Goal: Task Accomplishment & Management: Complete application form

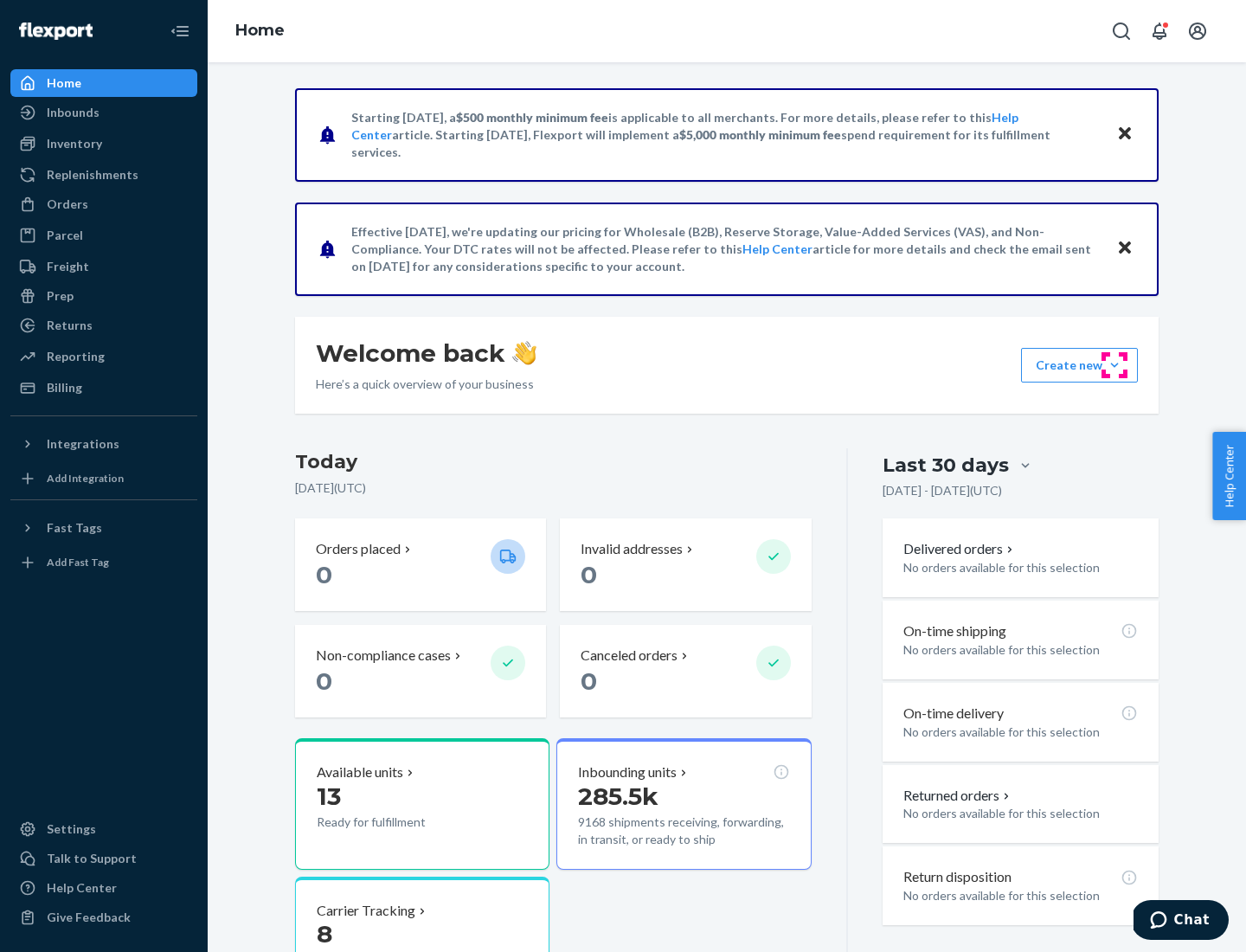
click at [1115, 365] on button "Create new Create new inbound Create new order Create new product" at bounding box center [1079, 364] width 117 height 35
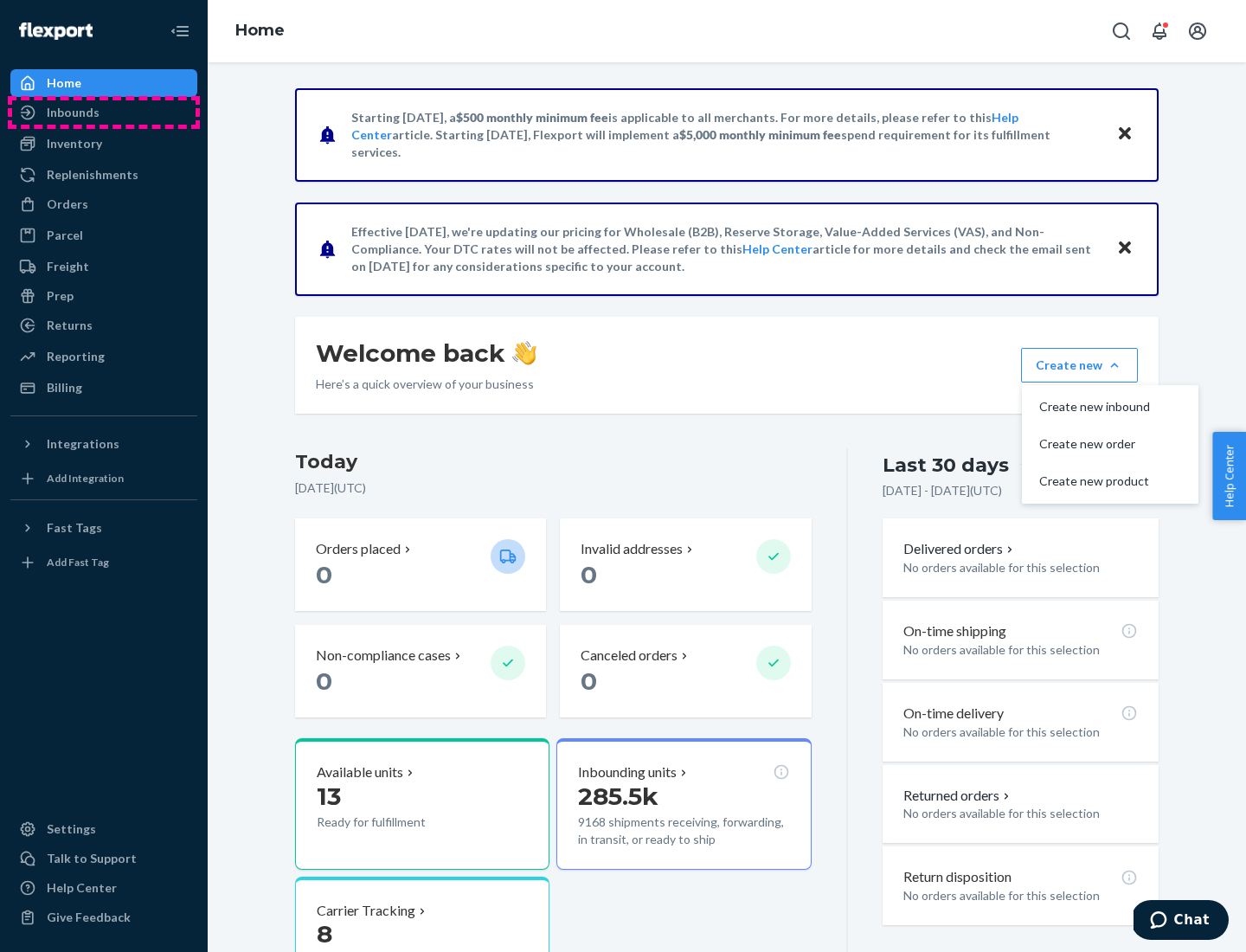
click at [104, 112] on div "Inbounds" at bounding box center [104, 112] width 184 height 24
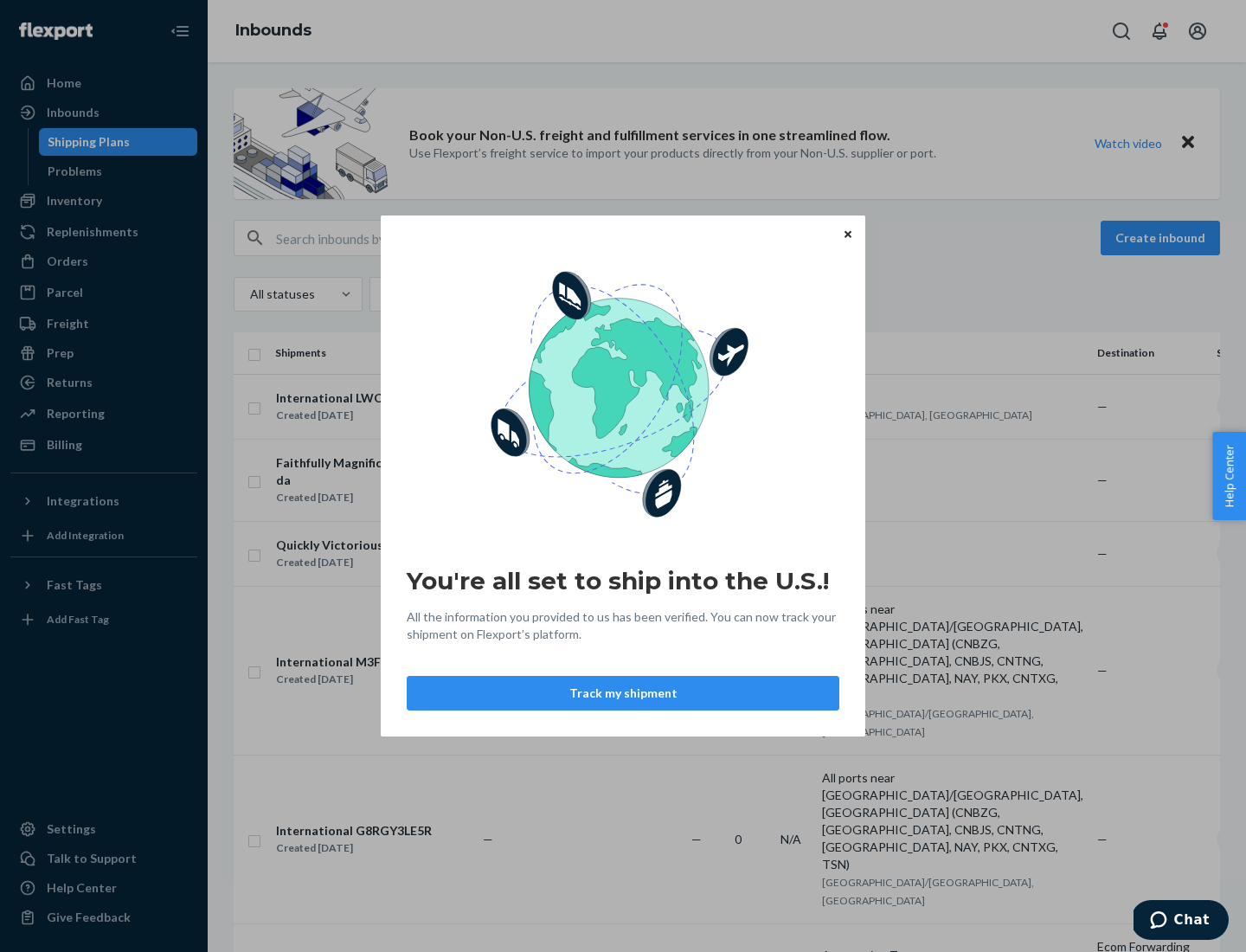
click at [104, 201] on div "You're all set to ship into the U.S.! All the information you provided to us ha…" at bounding box center [623, 476] width 1246 height 952
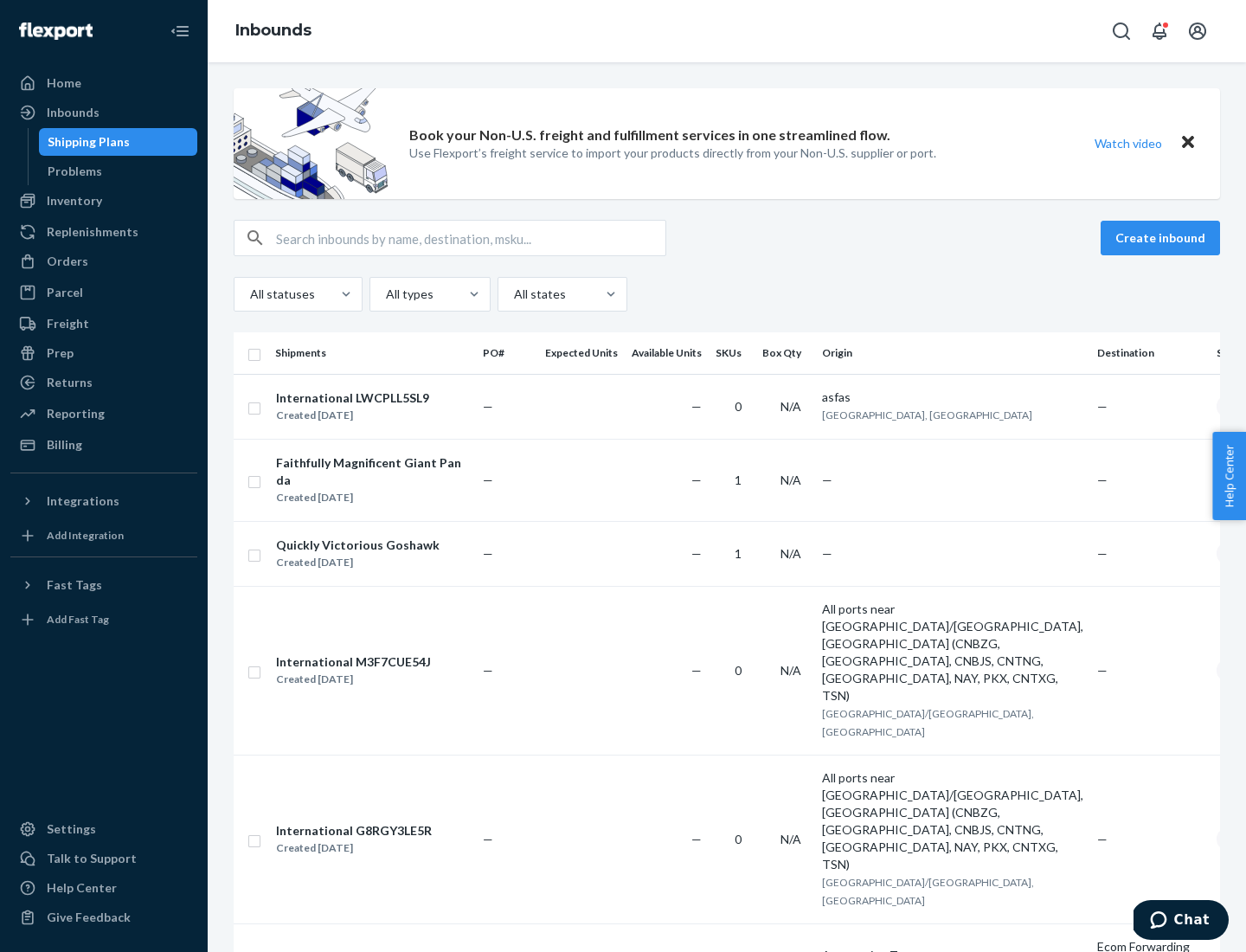
click at [727, 31] on div "Inbounds" at bounding box center [727, 31] width 1039 height 63
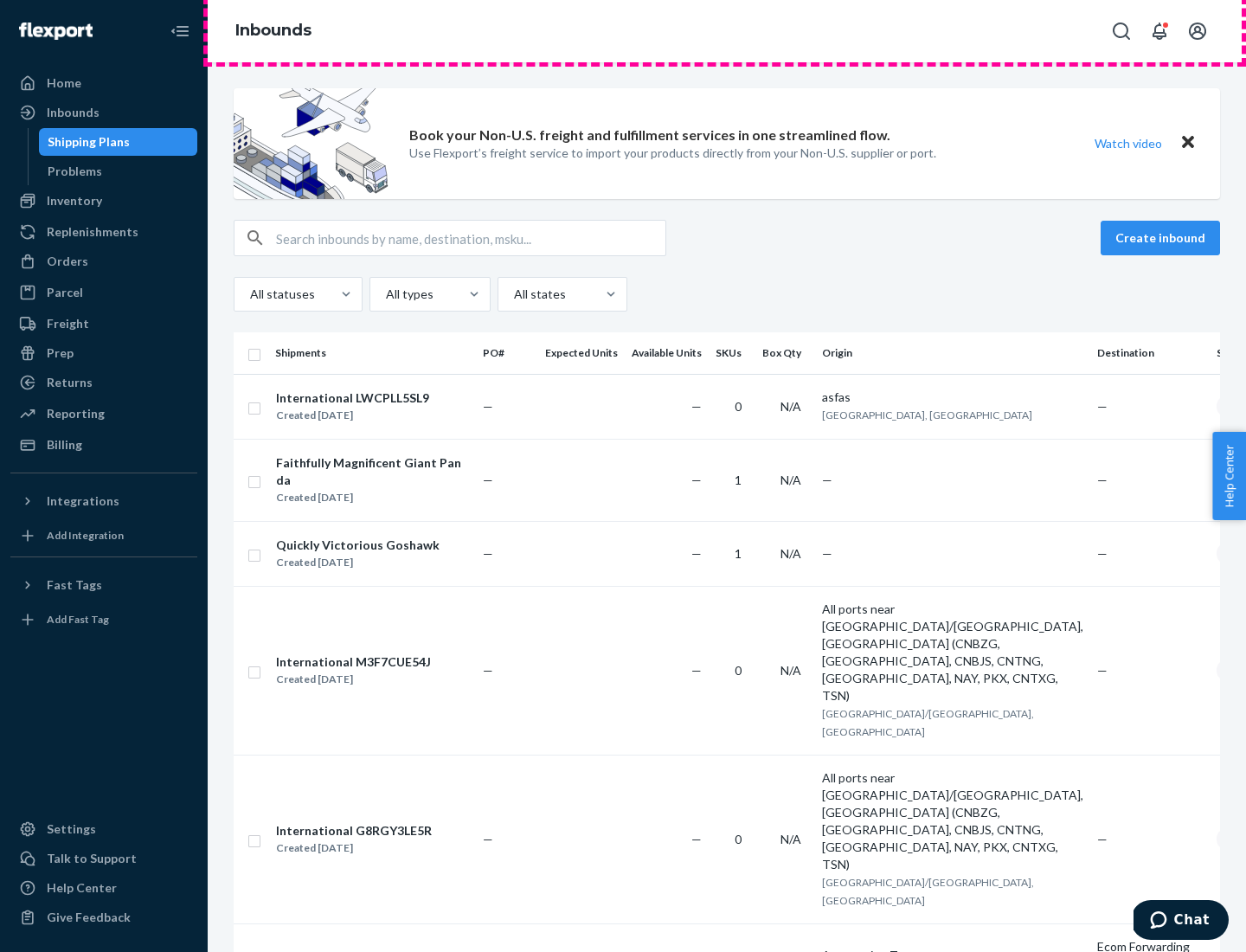
click at [727, 31] on div "Inbounds" at bounding box center [727, 31] width 1039 height 63
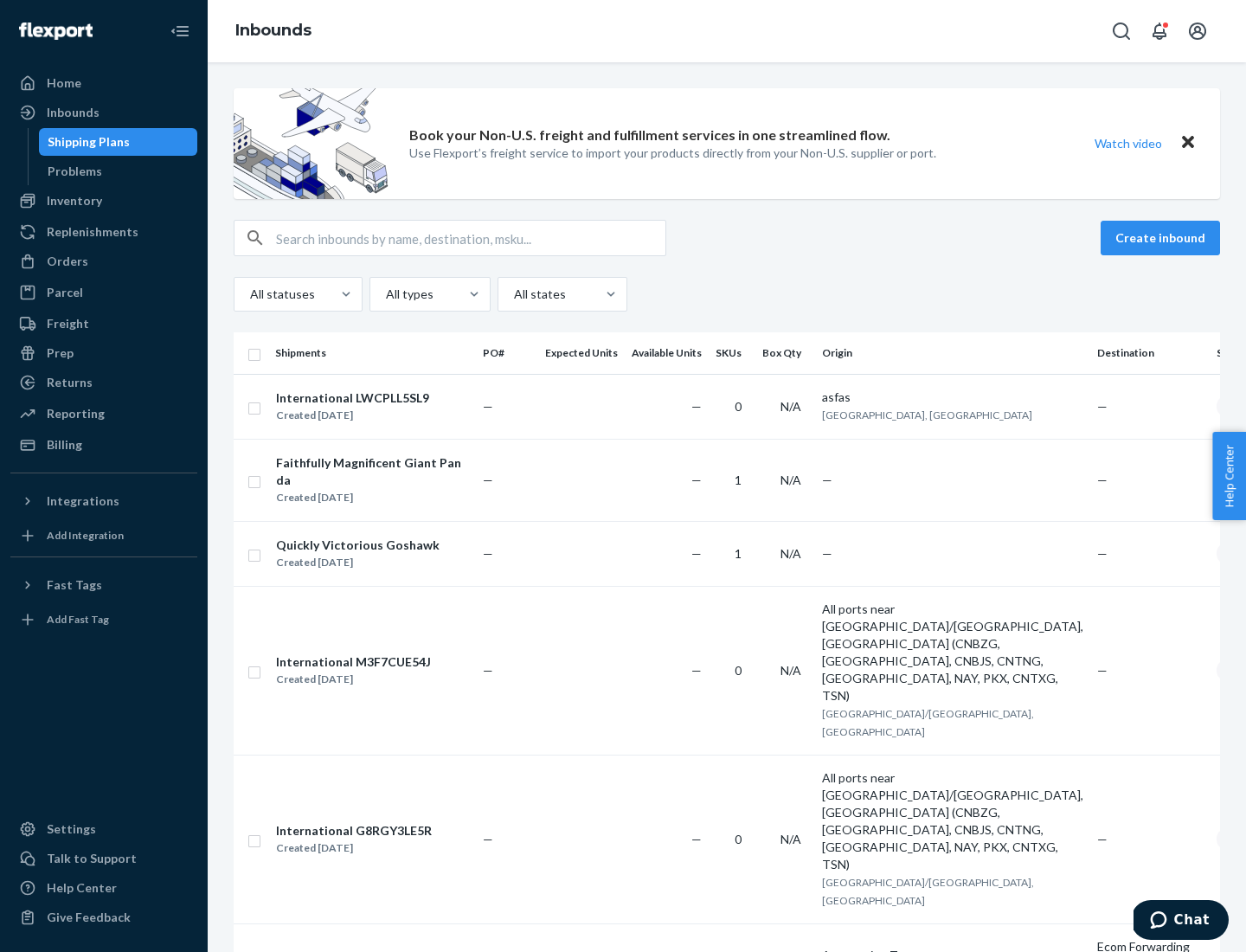
click at [727, 294] on div "All statuses All types All states" at bounding box center [726, 294] width 986 height 35
click at [85, 142] on div "Shipping Plans" at bounding box center [89, 141] width 82 height 17
click at [1164, 238] on button "Create inbound" at bounding box center [1160, 238] width 119 height 35
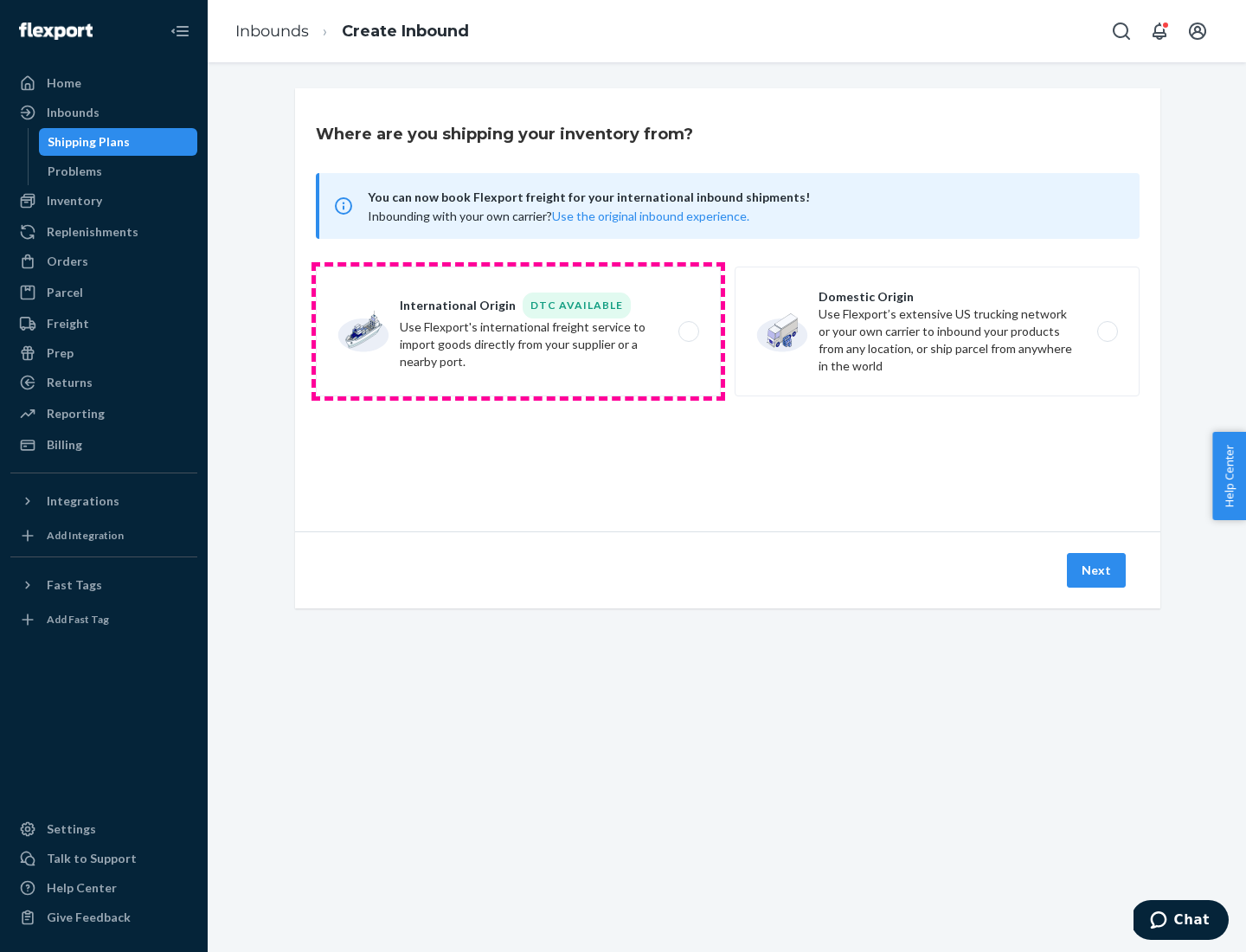
click at [518, 332] on label "International Origin DTC Available Use Flexport's international freight service…" at bounding box center [518, 332] width 405 height 130
click at [688, 332] on input "International Origin DTC Available Use Flexport's international freight service…" at bounding box center [693, 332] width 11 height 11
radio input "true"
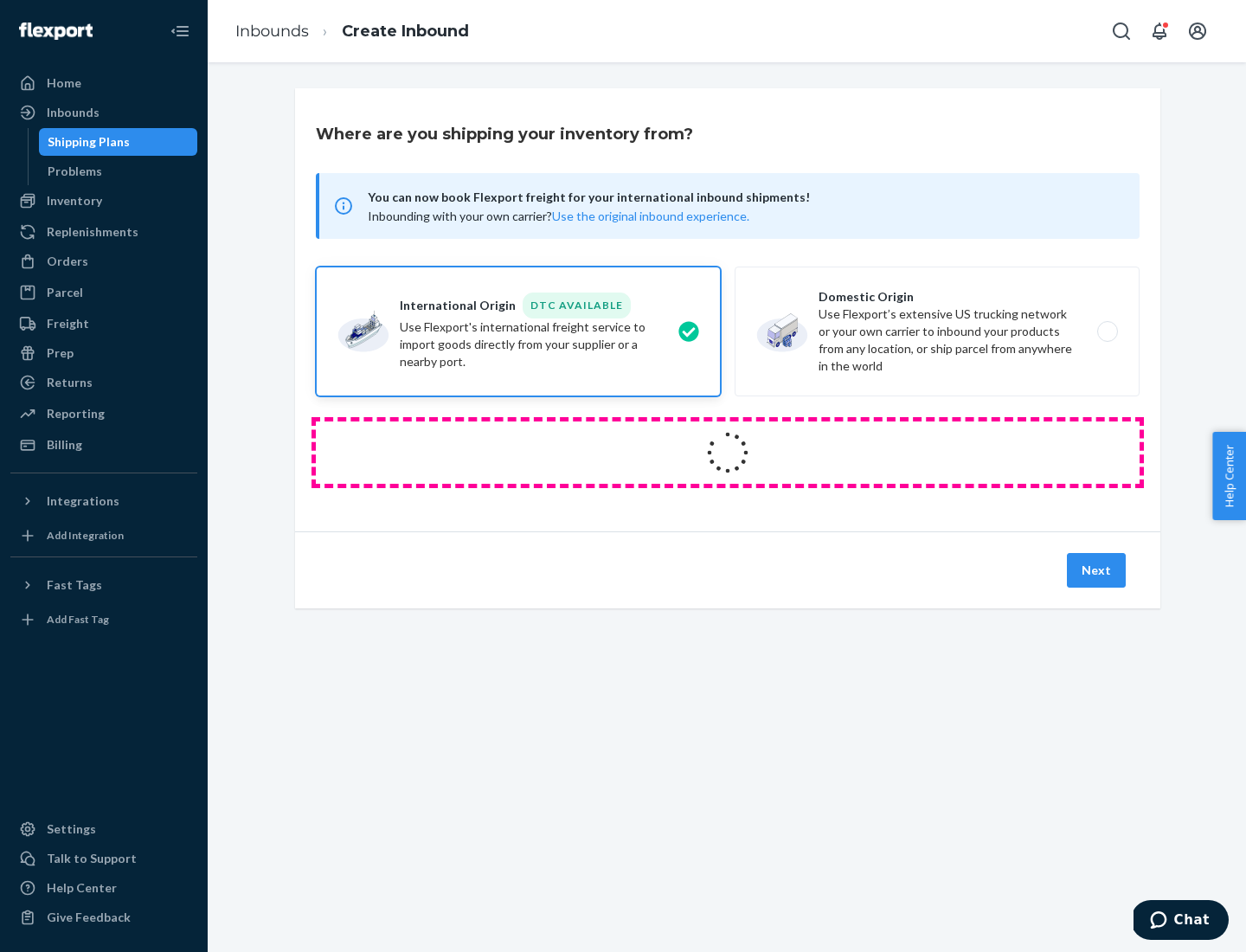
click at [728, 453] on icon at bounding box center [728, 453] width 49 height 49
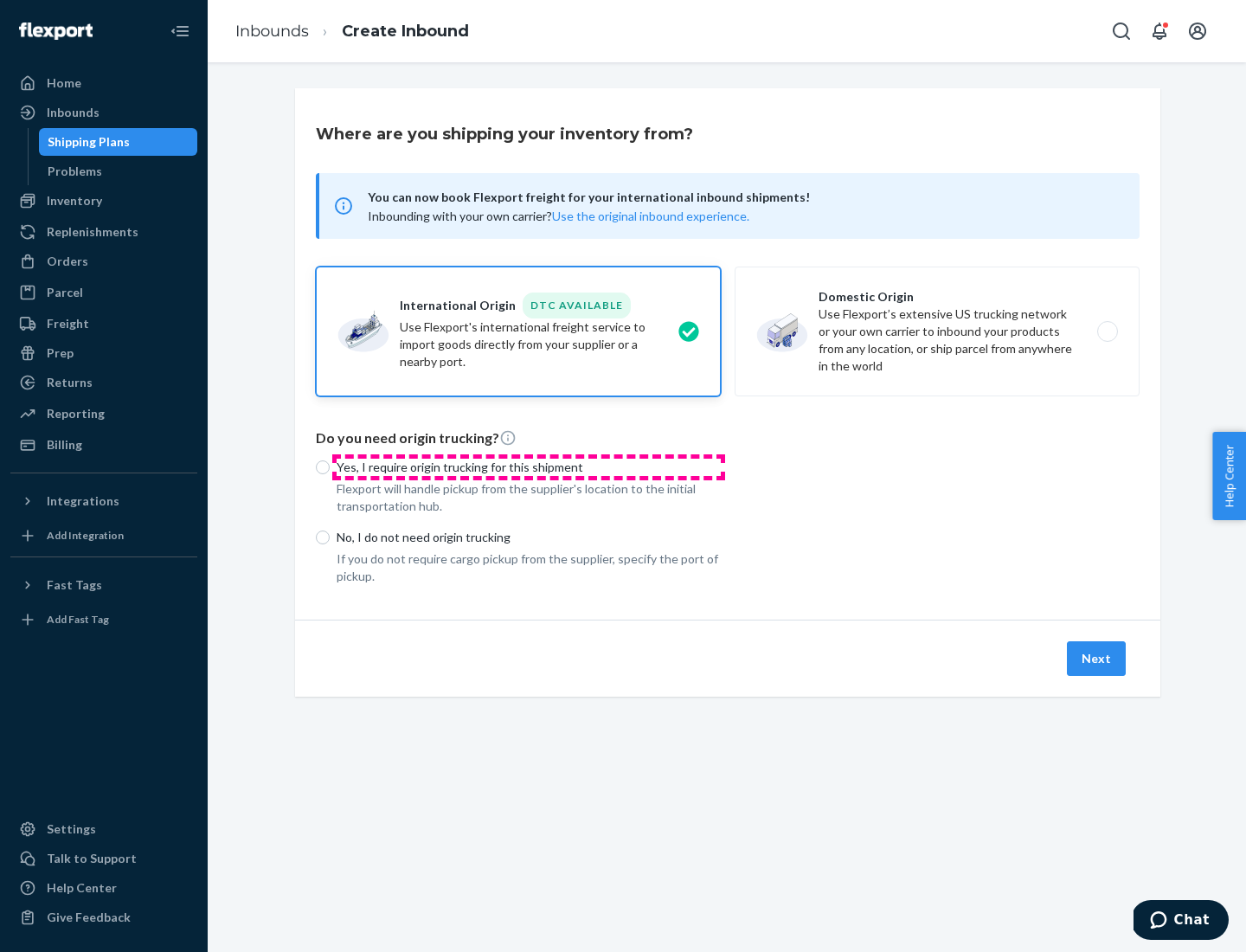
click at [528, 467] on p "Yes, I require origin trucking for this shipment" at bounding box center [528, 468] width 384 height 17
click at [330, 467] on input "Yes, I require origin trucking for this shipment" at bounding box center [322, 467] width 14 height 14
radio input "true"
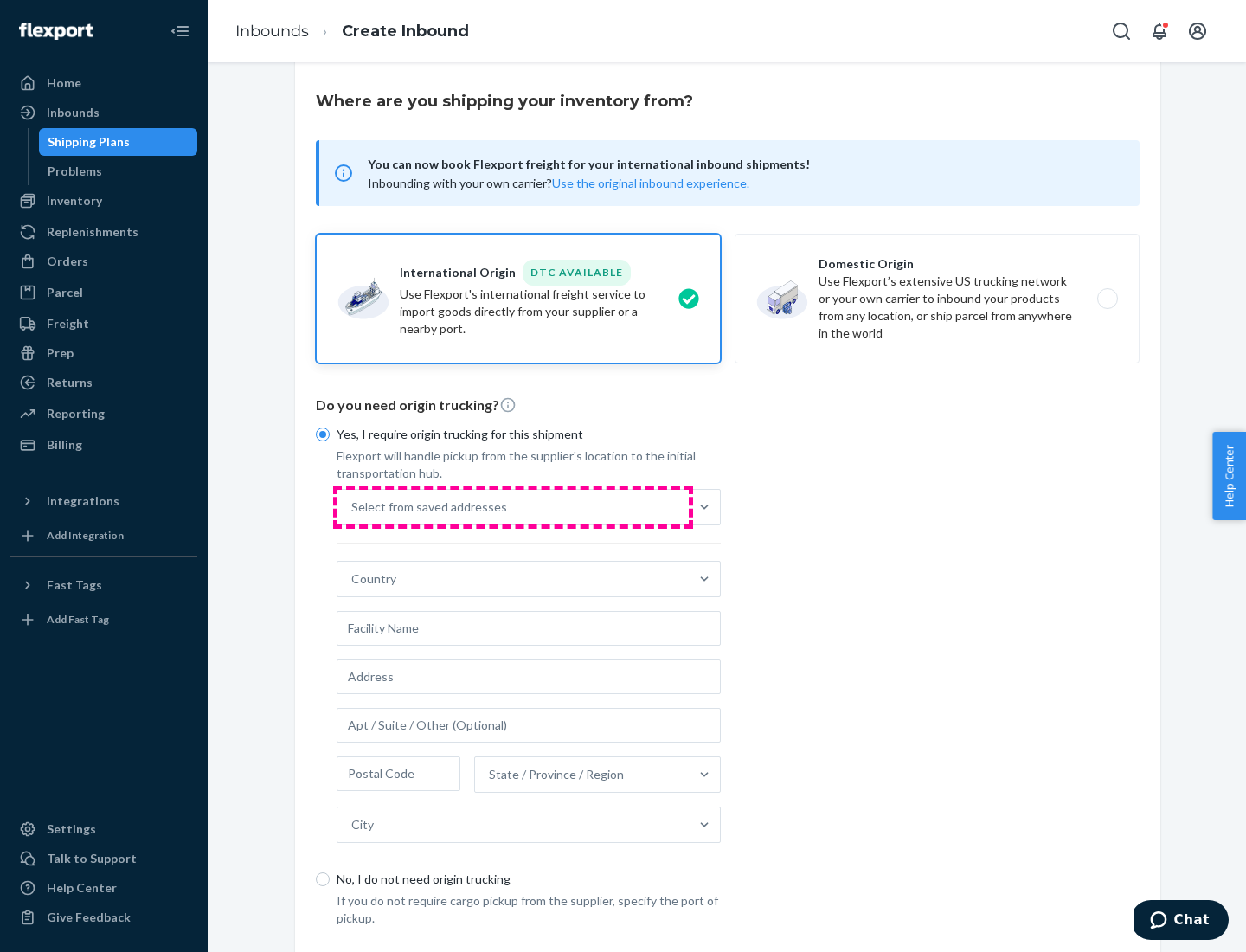
click at [513, 506] on div "Select from saved addresses" at bounding box center [512, 507] width 351 height 35
click at [353, 506] on input "Select from saved addresses" at bounding box center [352, 507] width 2 height 17
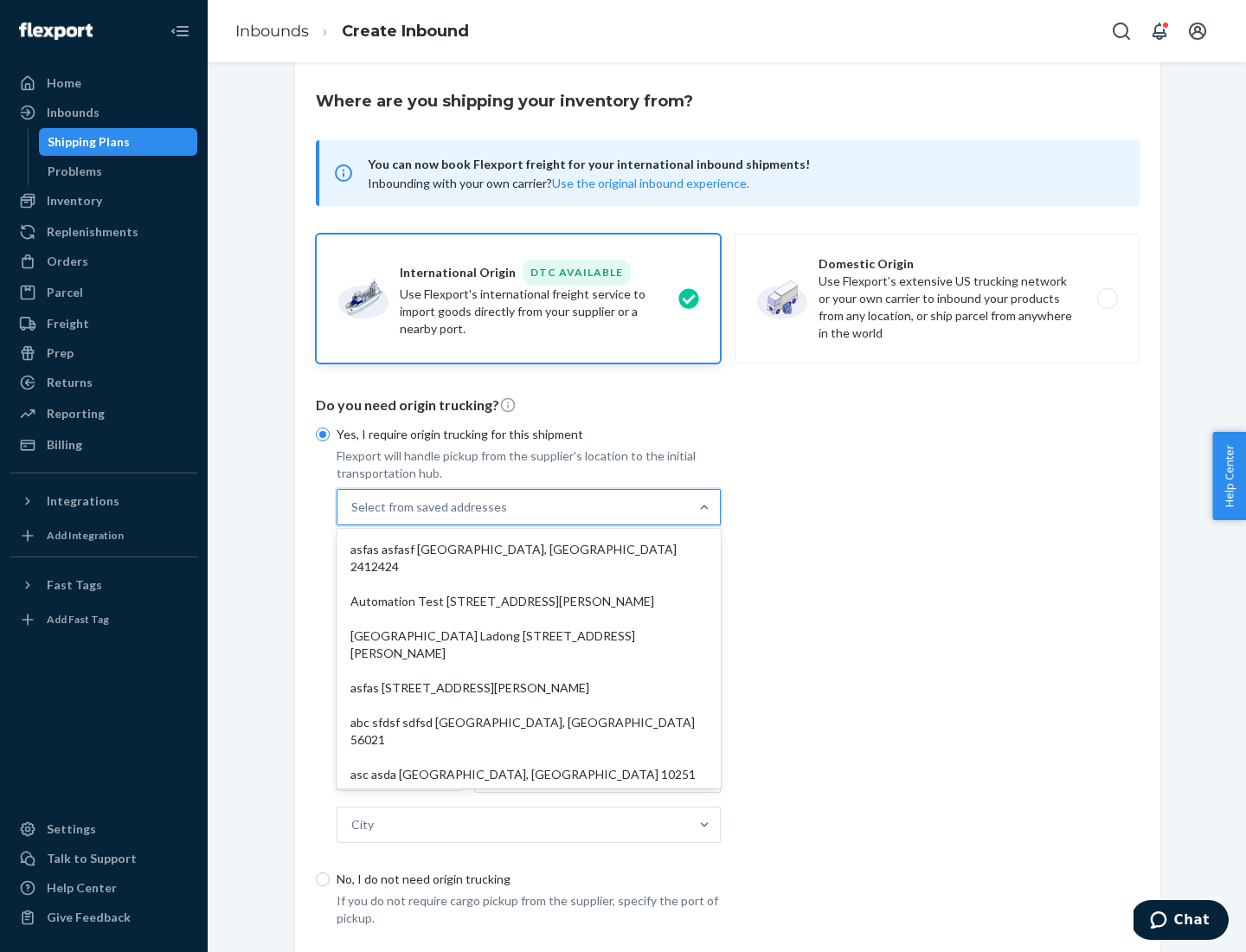
scroll to position [75, 0]
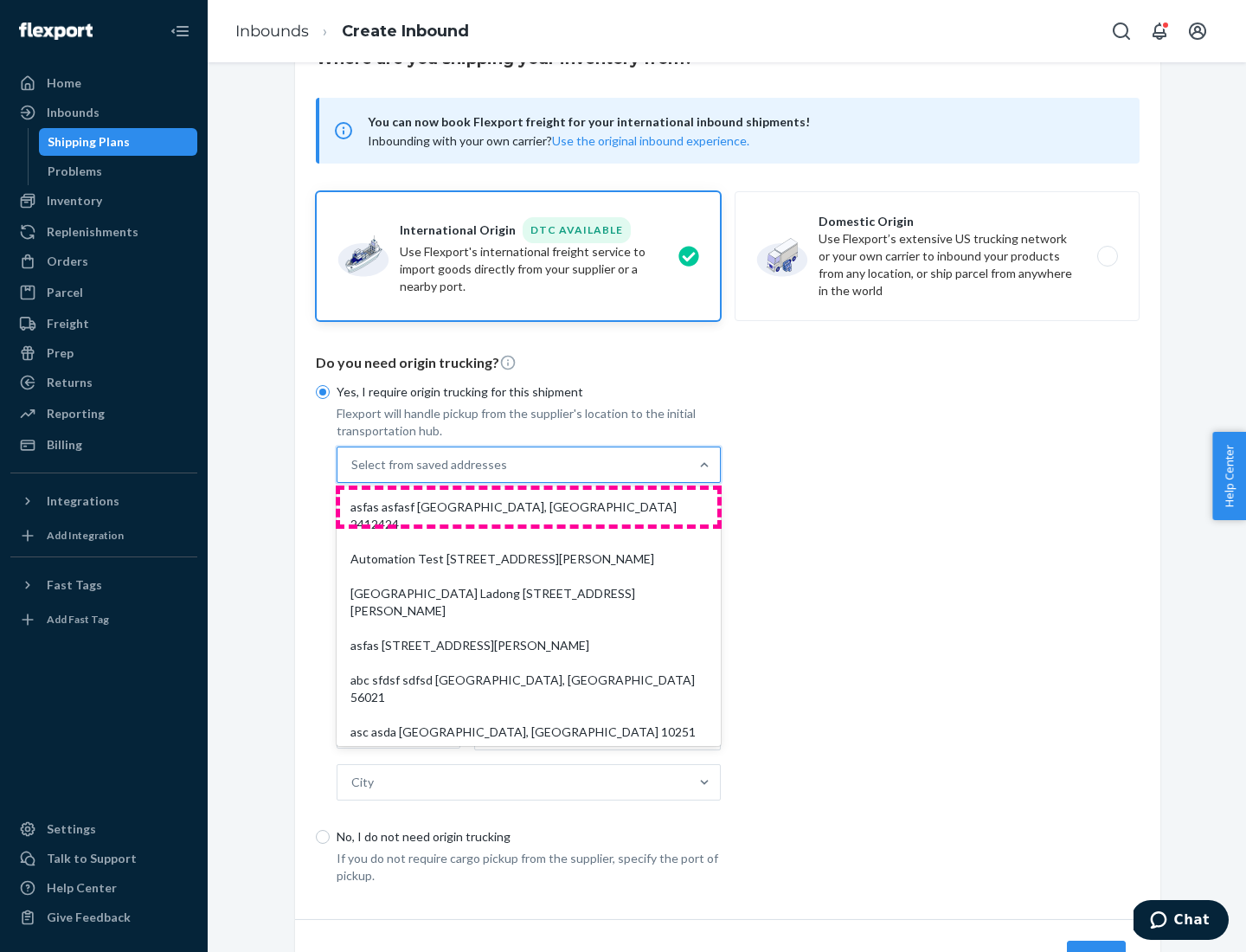
click at [528, 506] on div "asfas asfasf [GEOGRAPHIC_DATA], [GEOGRAPHIC_DATA] 2412424" at bounding box center [528, 515] width 378 height 52
click at [353, 473] on input "option asfas asfasf [GEOGRAPHIC_DATA], [GEOGRAPHIC_DATA] 2412424 focused, 1 of …" at bounding box center [352, 465] width 2 height 17
type input "asfas"
type input "asfasf"
type input "2412424"
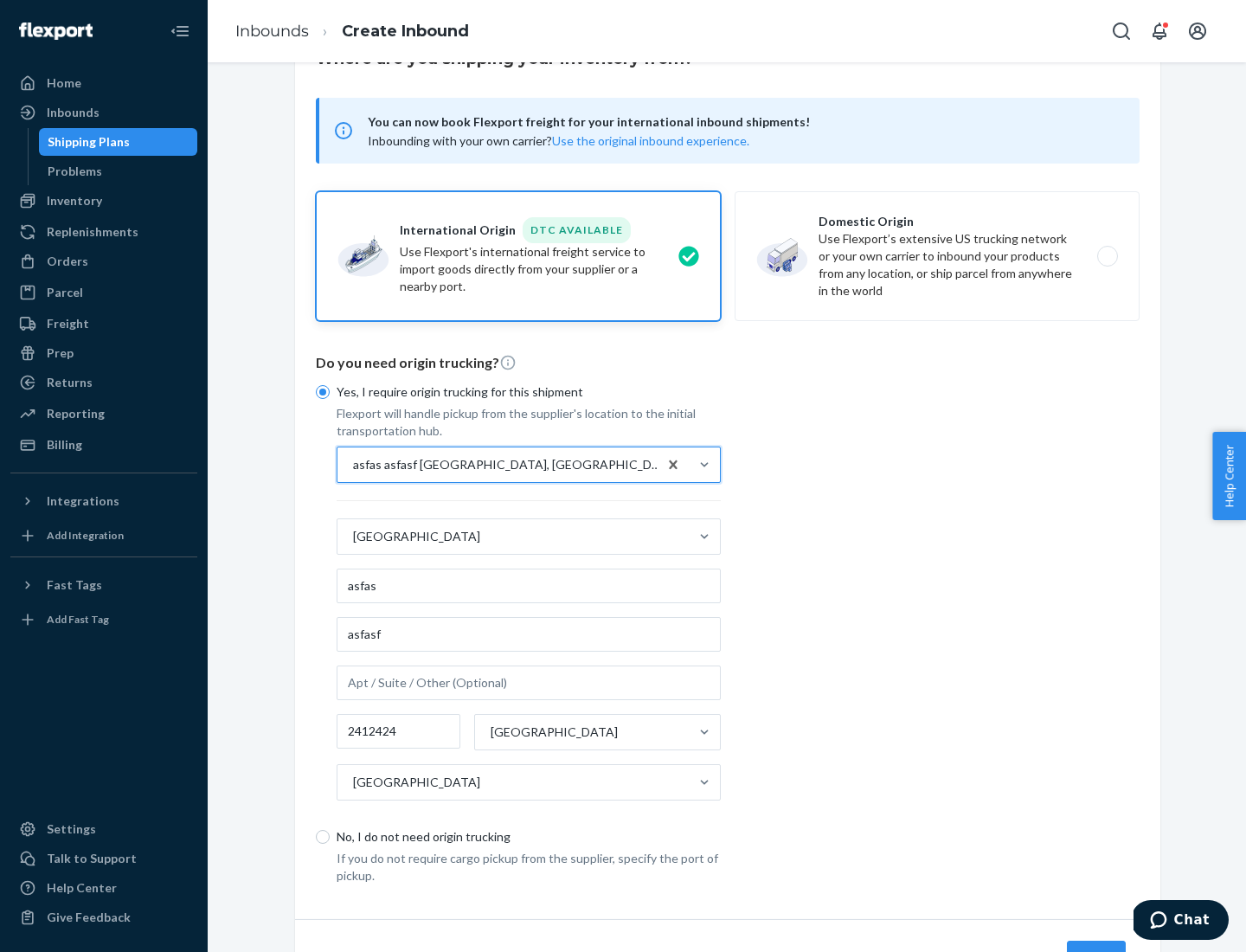
scroll to position [161, 0]
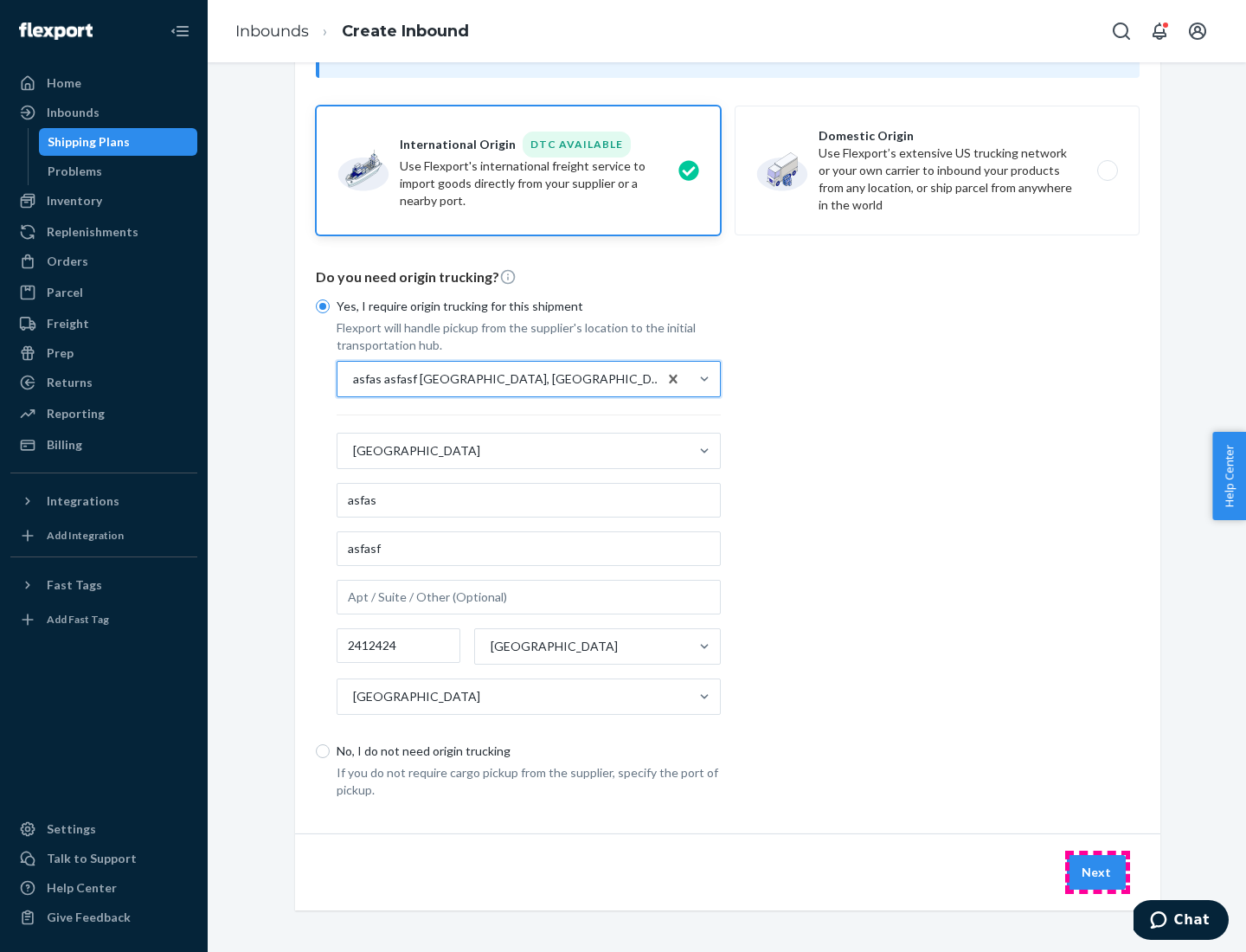
click at [1097, 871] on button "Next" at bounding box center [1096, 872] width 59 height 35
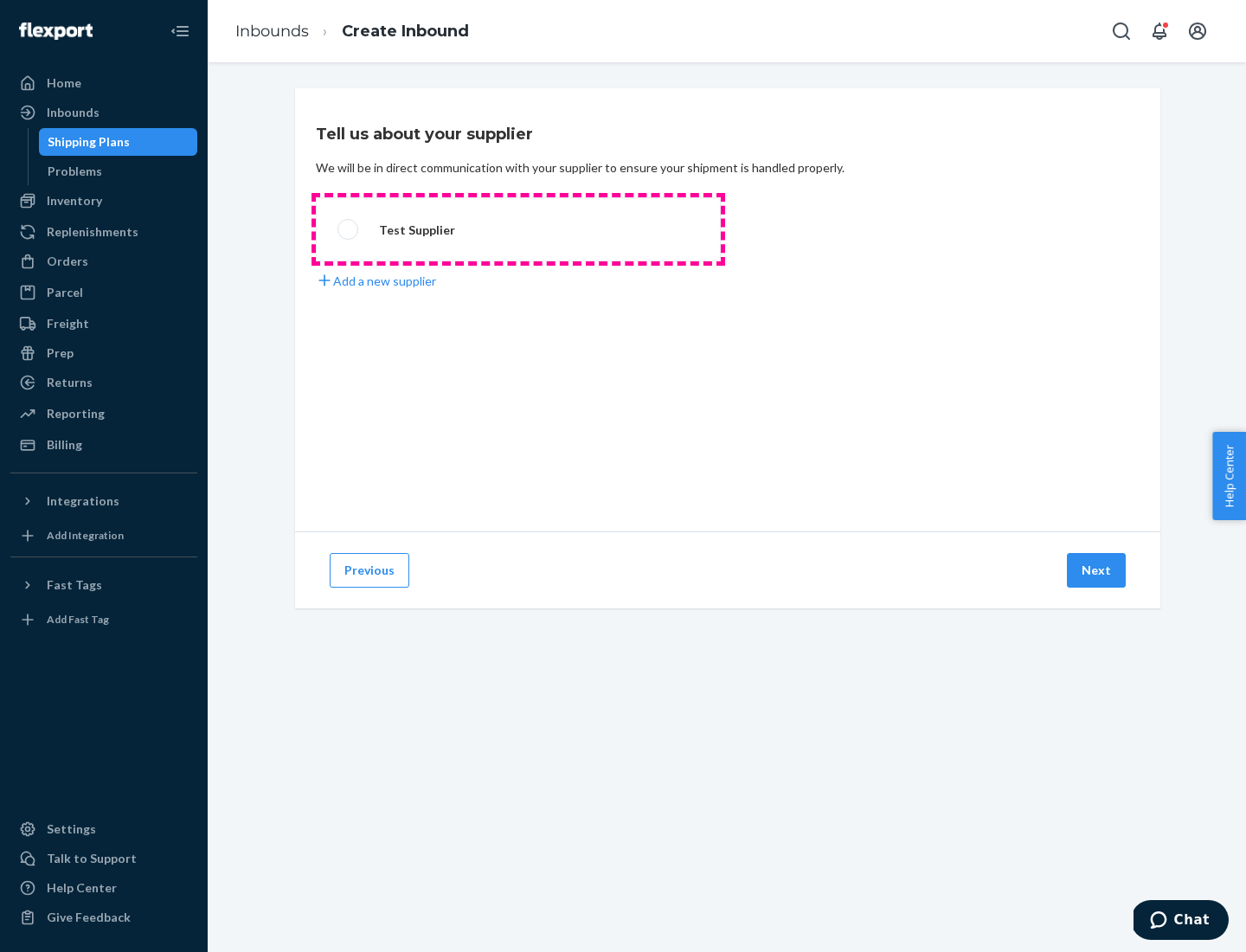
click at [518, 230] on label "Test Supplier" at bounding box center [518, 230] width 405 height 64
click at [349, 230] on input "Test Supplier" at bounding box center [343, 230] width 11 height 11
radio input "true"
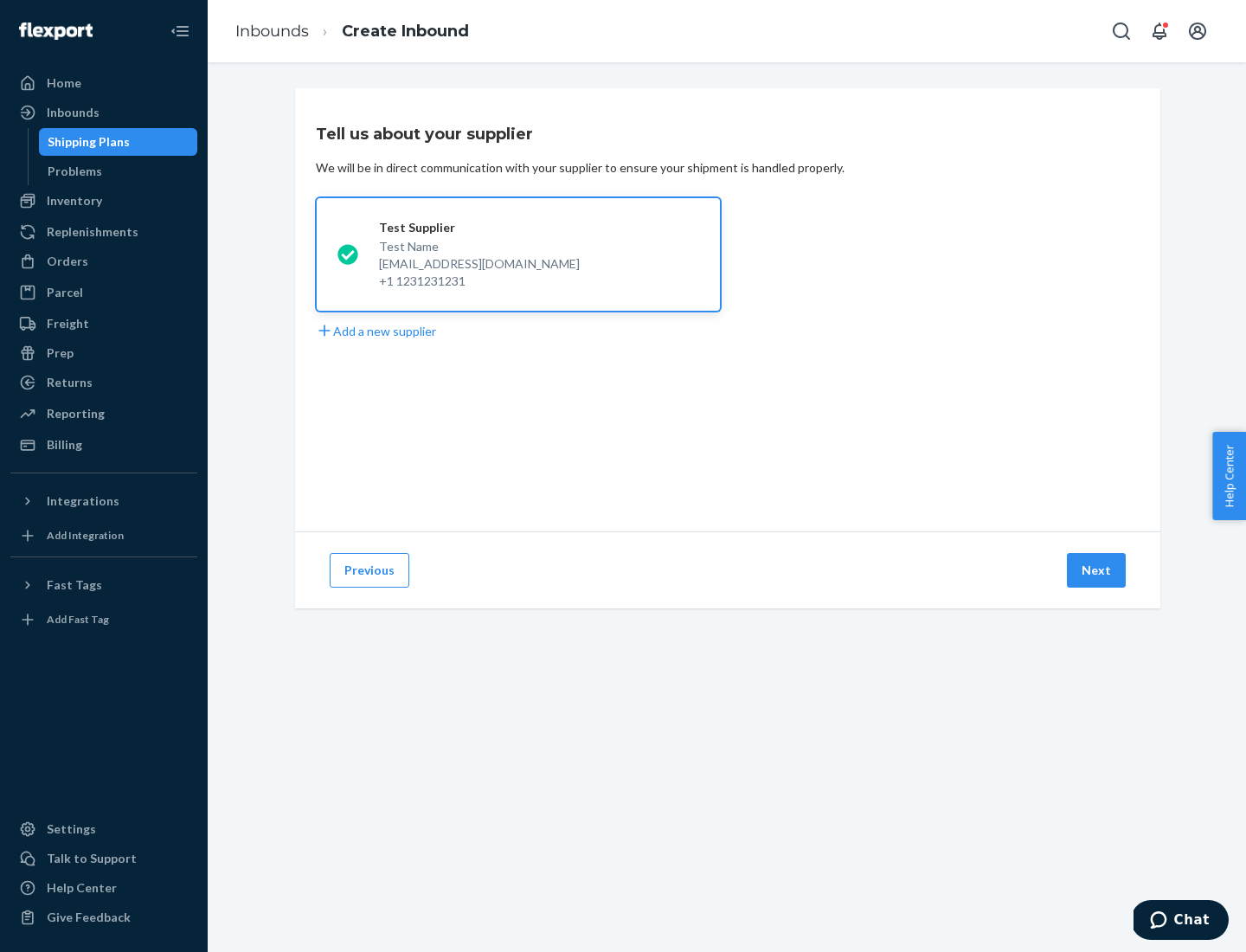
click at [1097, 571] on button "Next" at bounding box center [1096, 570] width 59 height 35
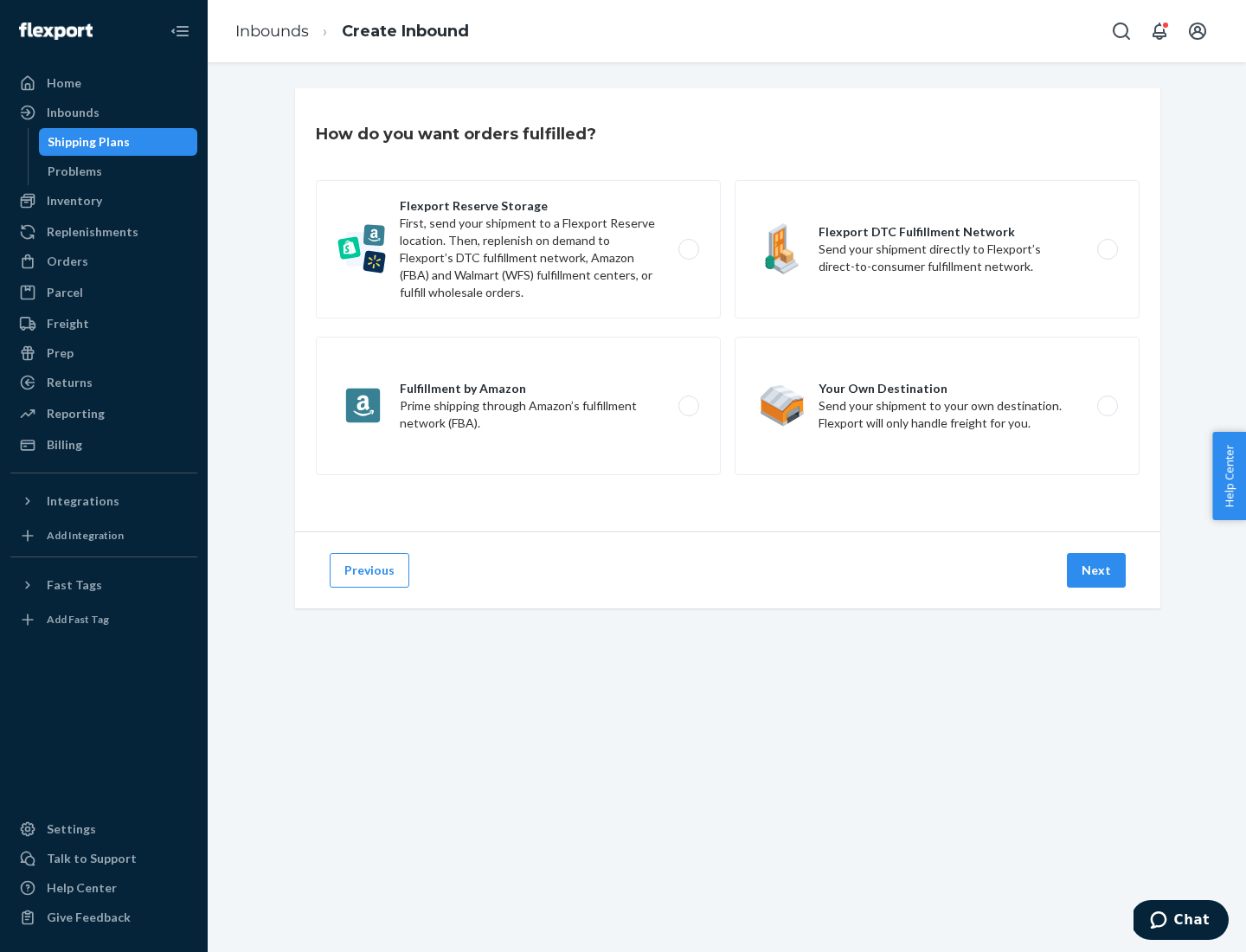
click at [518, 406] on label "Fulfillment by Amazon Prime shipping through Amazon’s fulfillment network (FBA)." at bounding box center [518, 406] width 405 height 139
click at [688, 406] on input "Fulfillment by Amazon Prime shipping through Amazon’s fulfillment network (FBA)." at bounding box center [693, 407] width 11 height 11
radio input "true"
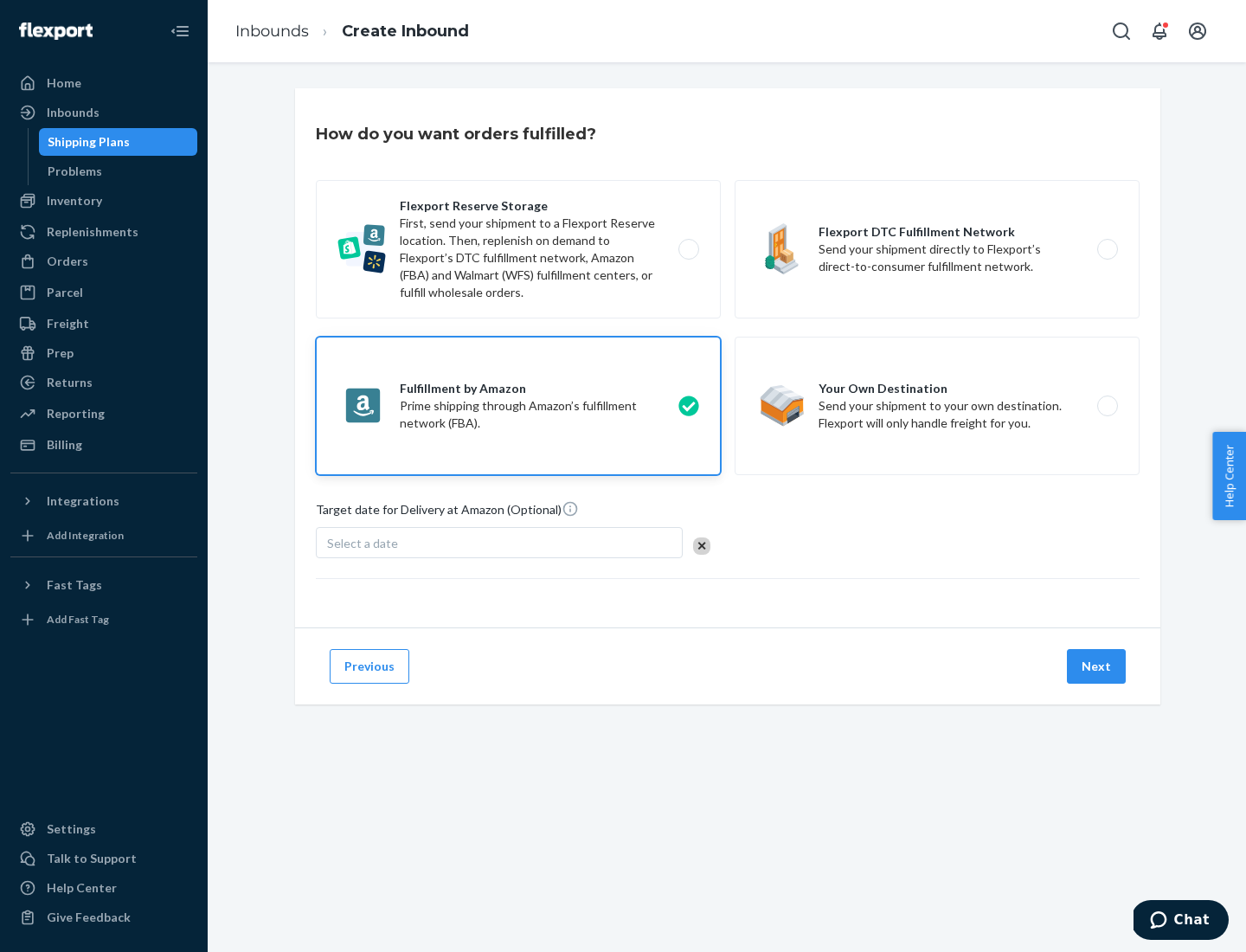
click at [1097, 666] on button "Next" at bounding box center [1096, 666] width 59 height 35
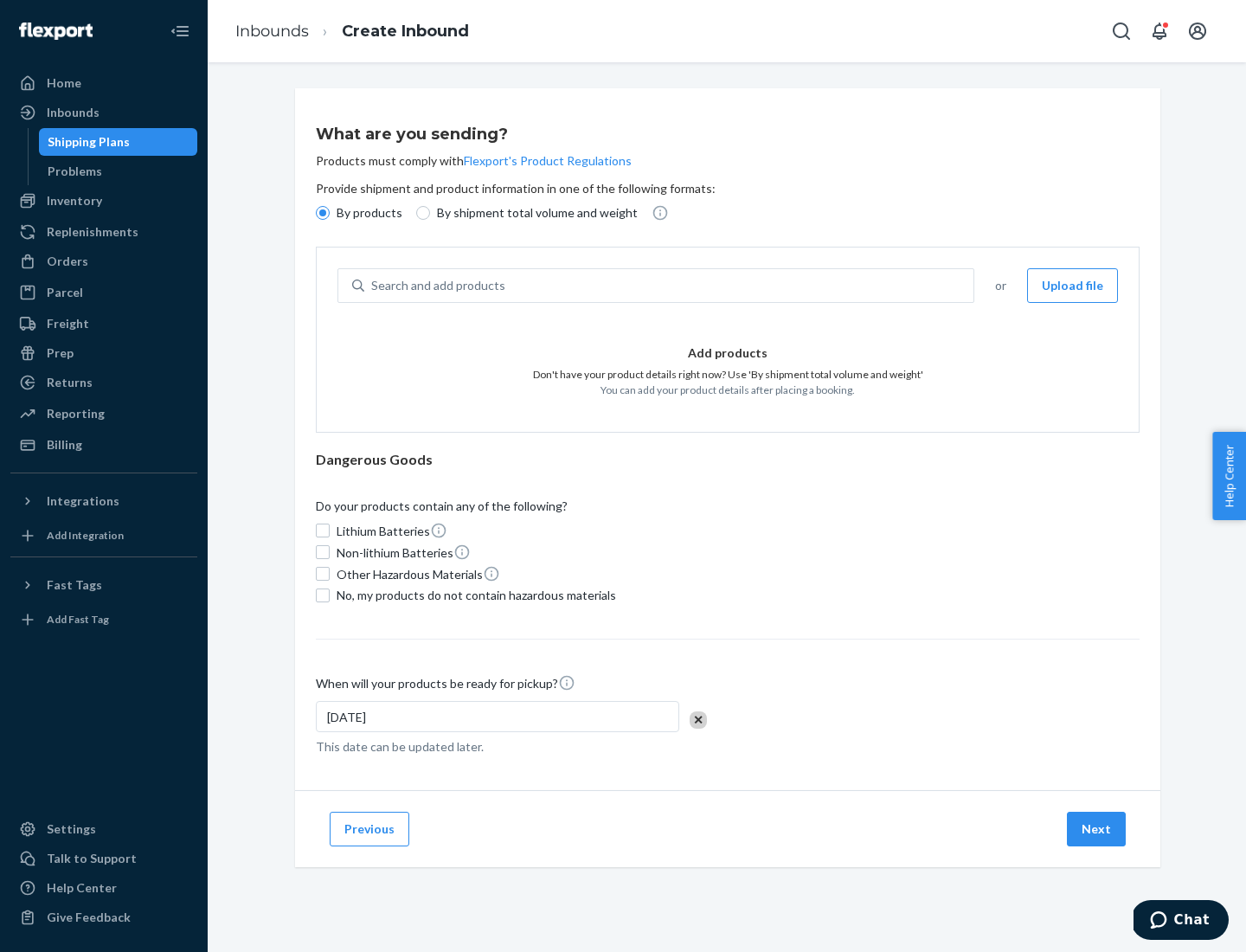
click at [532, 213] on p "By shipment total volume and weight" at bounding box center [538, 213] width 200 height 17
click at [430, 213] on input "By shipment total volume and weight" at bounding box center [423, 213] width 14 height 14
radio input "true"
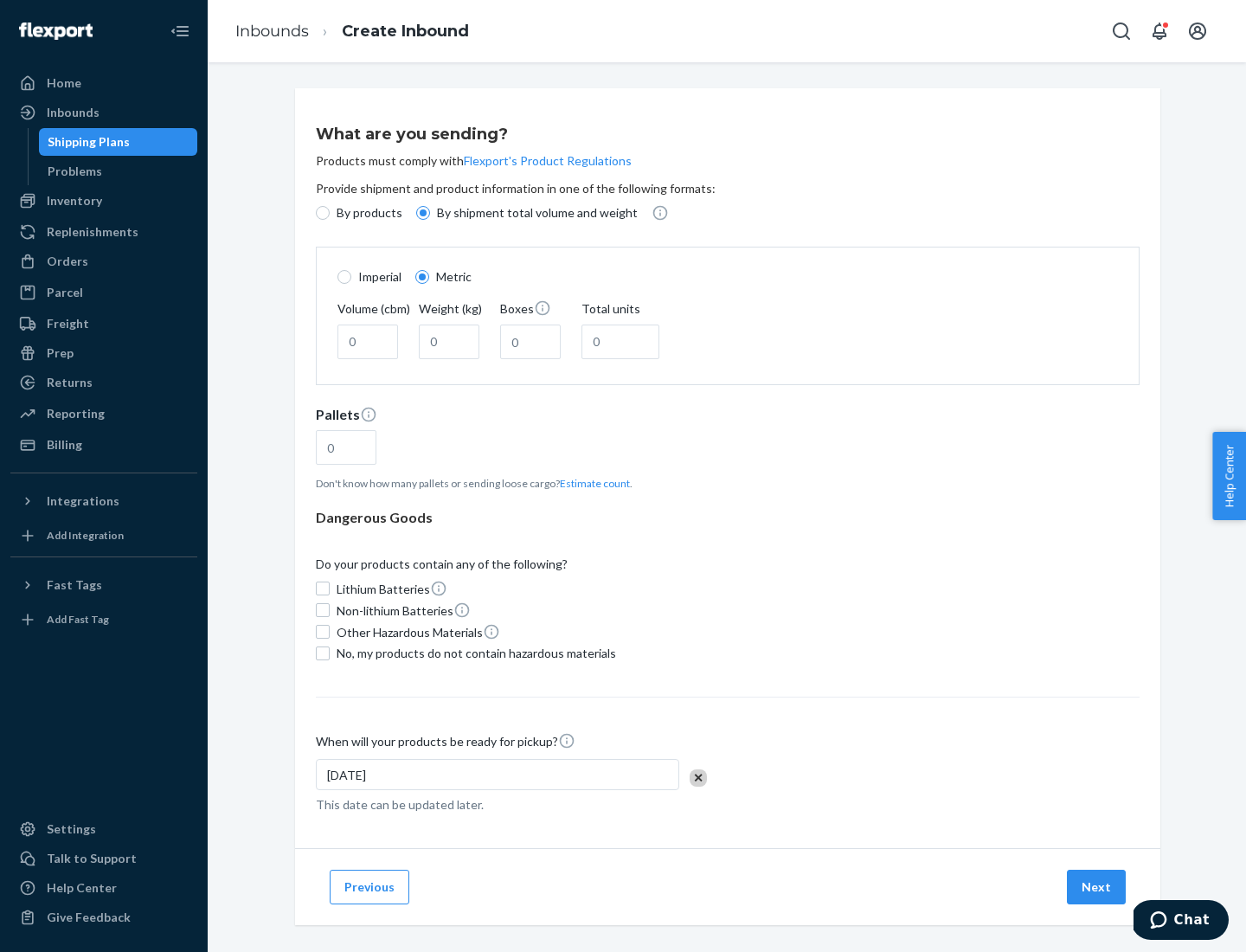
click at [368, 213] on p "By products" at bounding box center [369, 213] width 66 height 17
click at [330, 213] on input "By products" at bounding box center [322, 213] width 14 height 14
radio input "true"
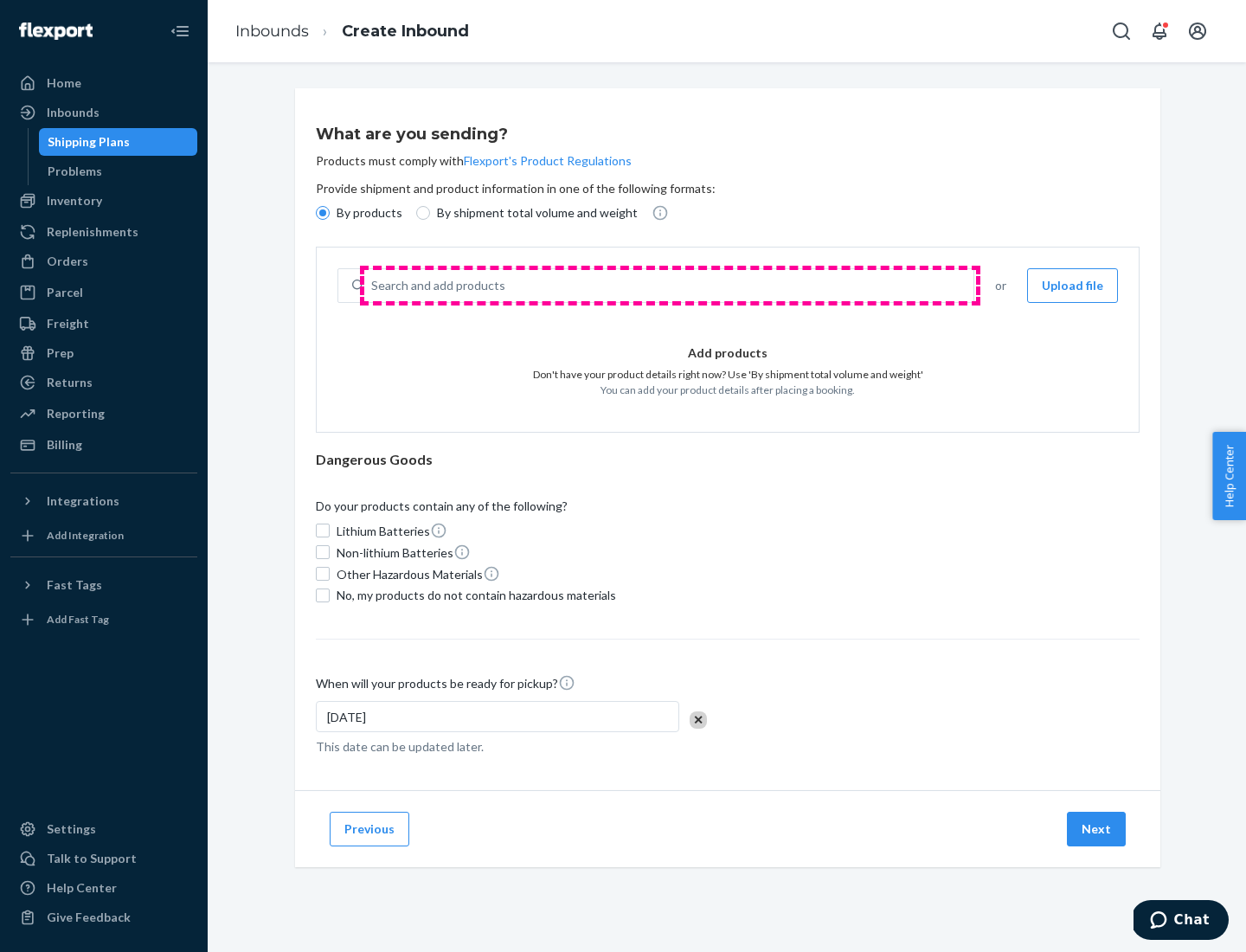
click at [670, 286] on div "Search and add products" at bounding box center [669, 285] width 609 height 31
click at [373, 286] on input "Search and add products" at bounding box center [372, 286] width 2 height 17
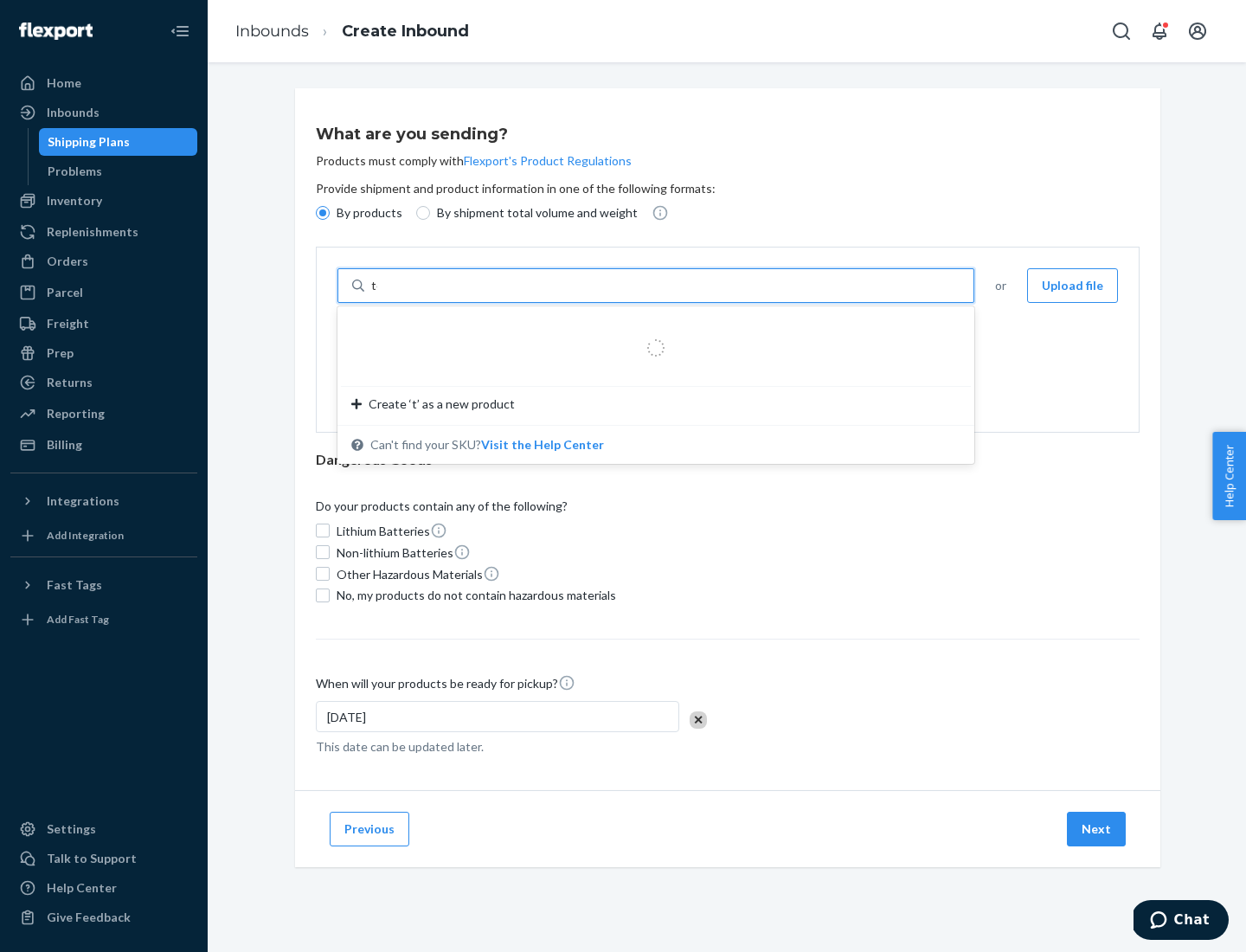
type input "test"
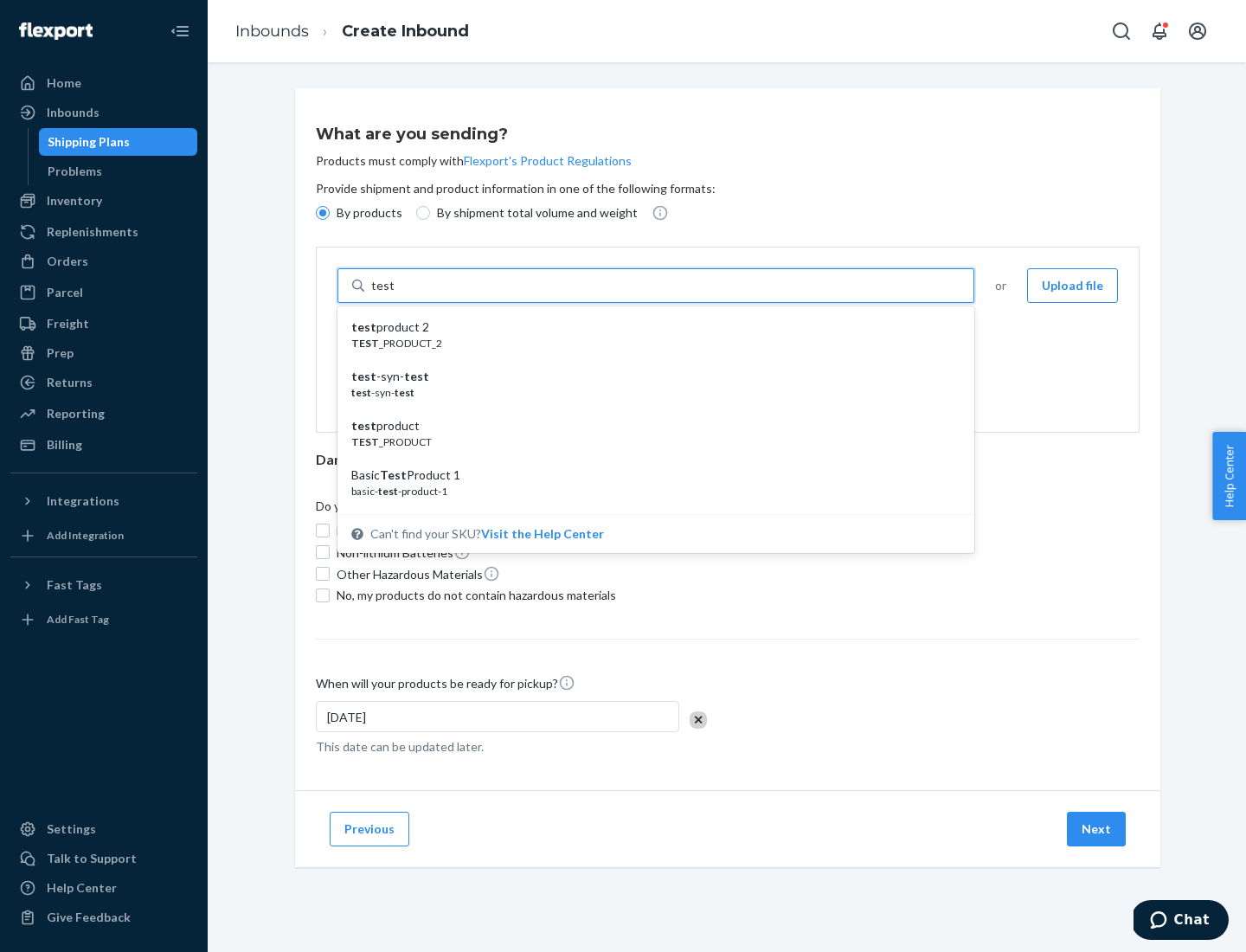
click at [650, 327] on div "test product 2" at bounding box center [649, 327] width 596 height 17
click at [393, 294] on input "test" at bounding box center [382, 286] width 22 height 17
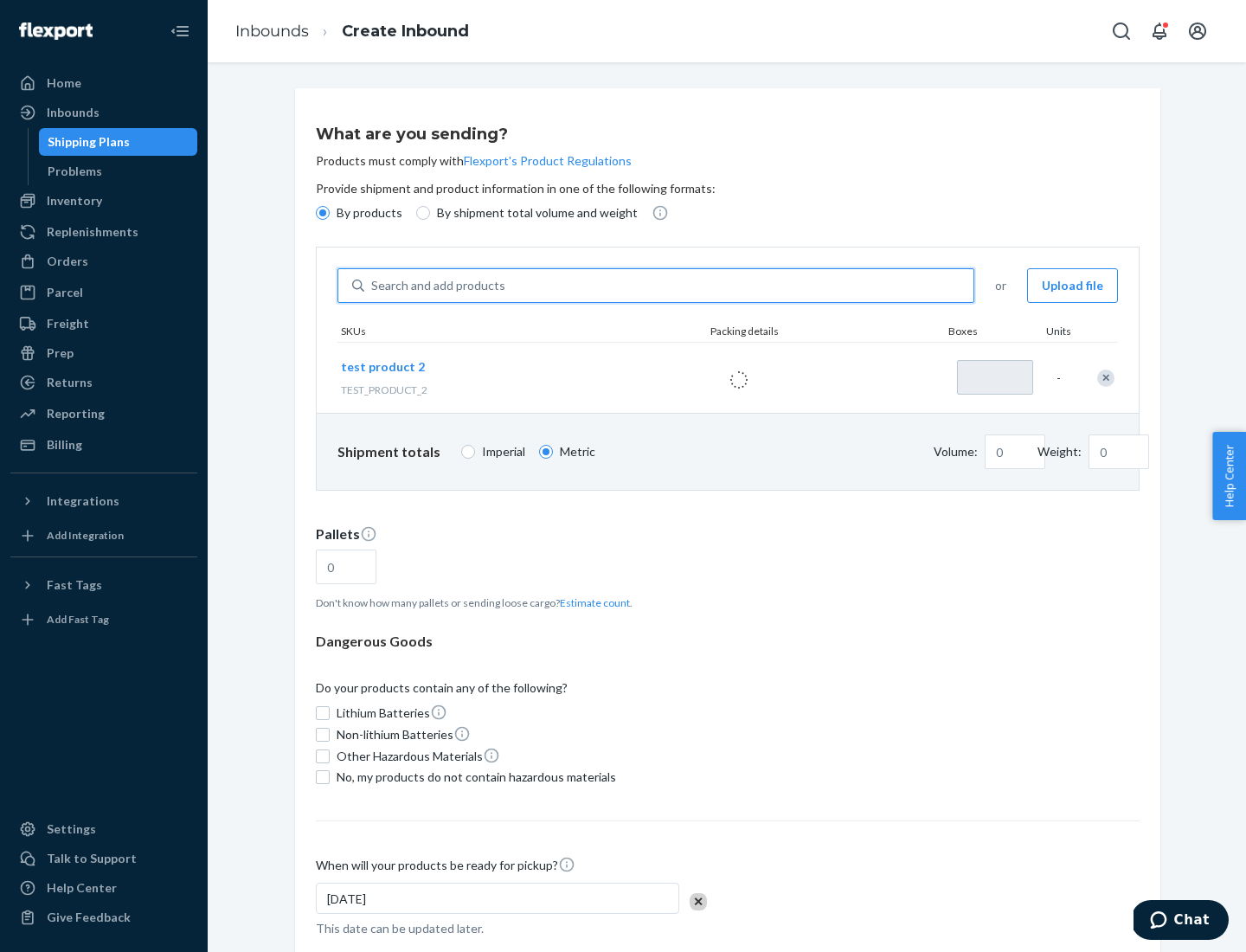
type input "1"
type input "0.02"
type input "22.23"
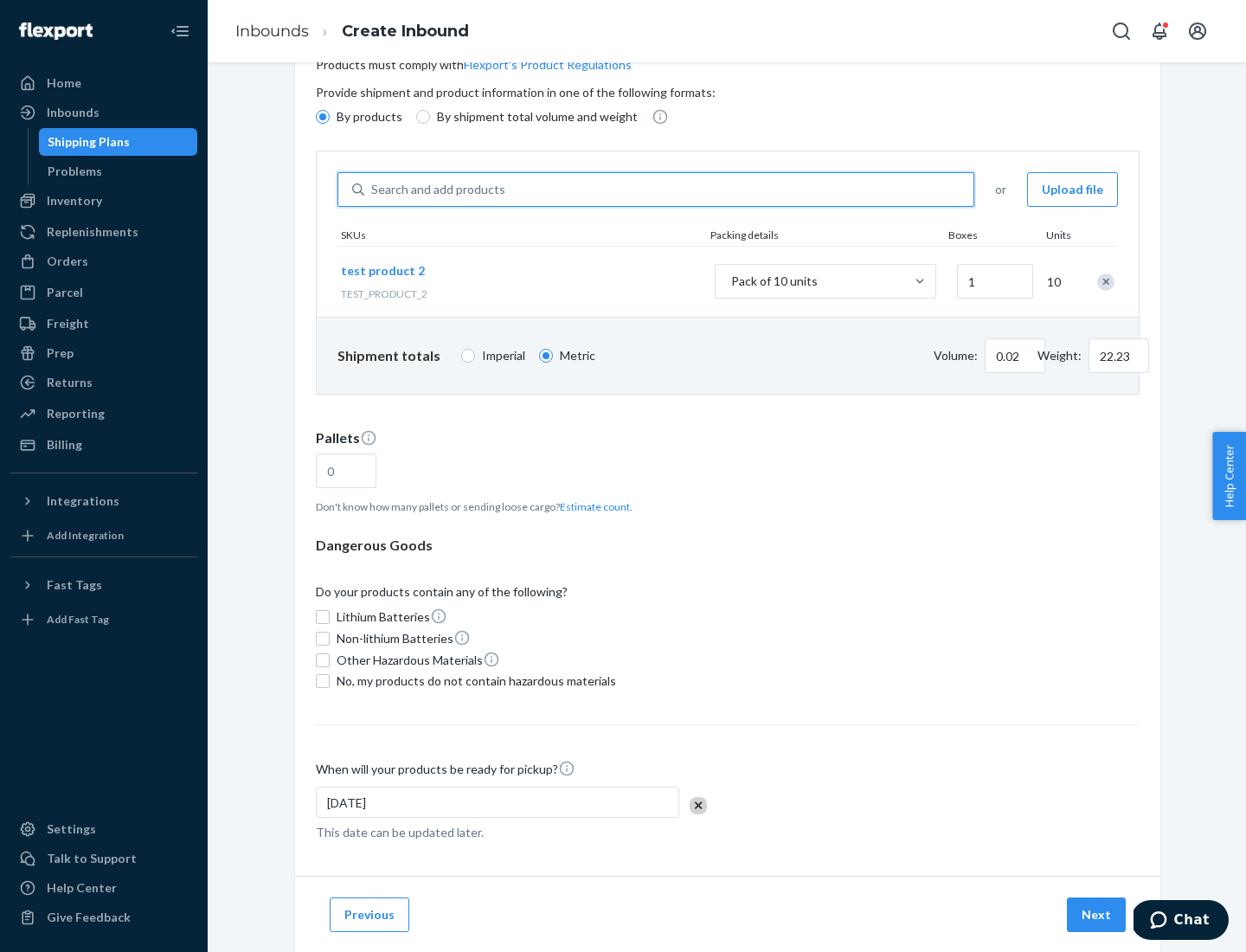
click at [591, 506] on button "Estimate count" at bounding box center [595, 507] width 70 height 15
type input "1"
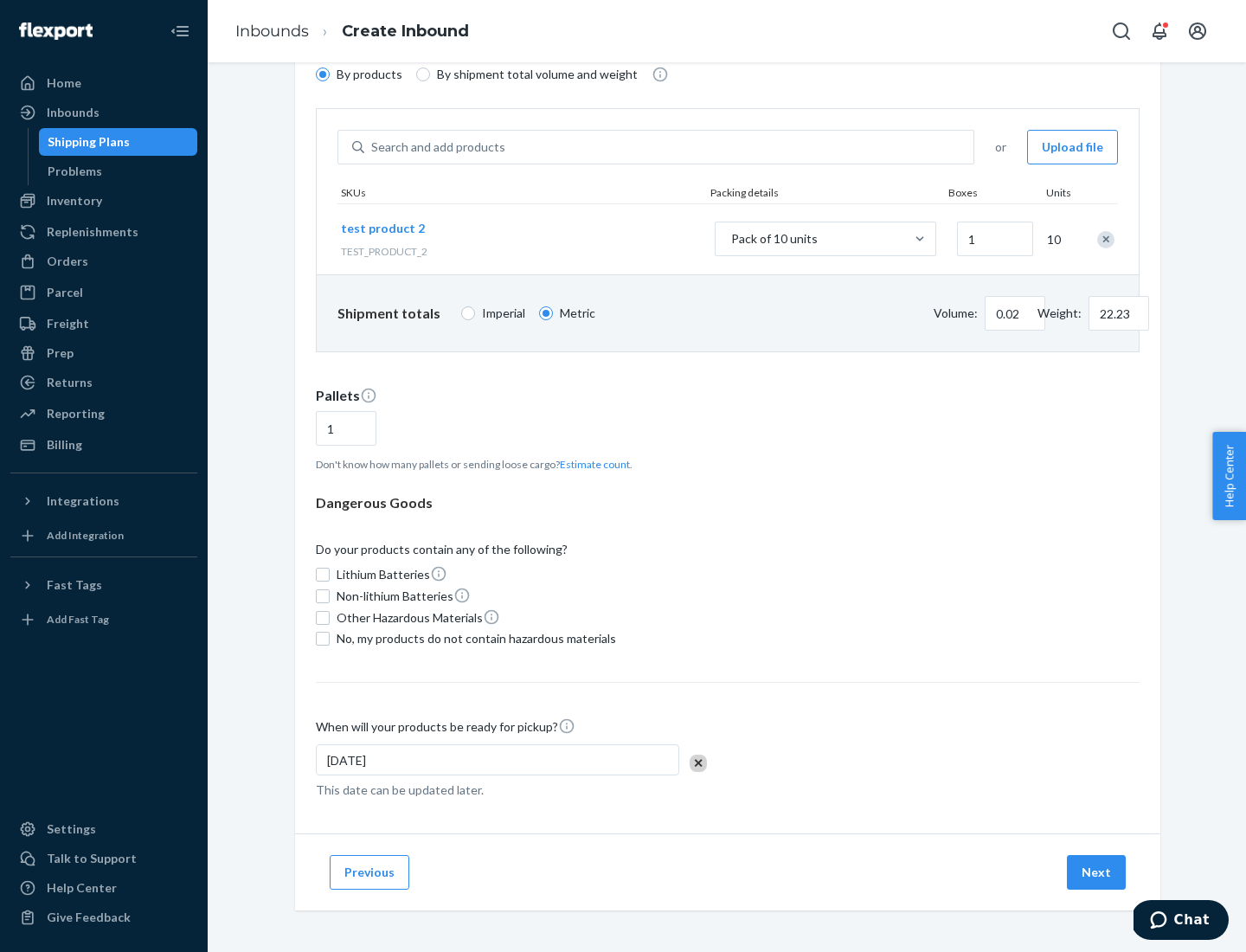
click at [473, 639] on span "No, my products do not contain hazardous materials" at bounding box center [476, 639] width 279 height 17
click at [330, 639] on input "No, my products do not contain hazardous materials" at bounding box center [322, 638] width 14 height 14
checkbox input "true"
click at [1097, 872] on button "Next" at bounding box center [1096, 872] width 59 height 35
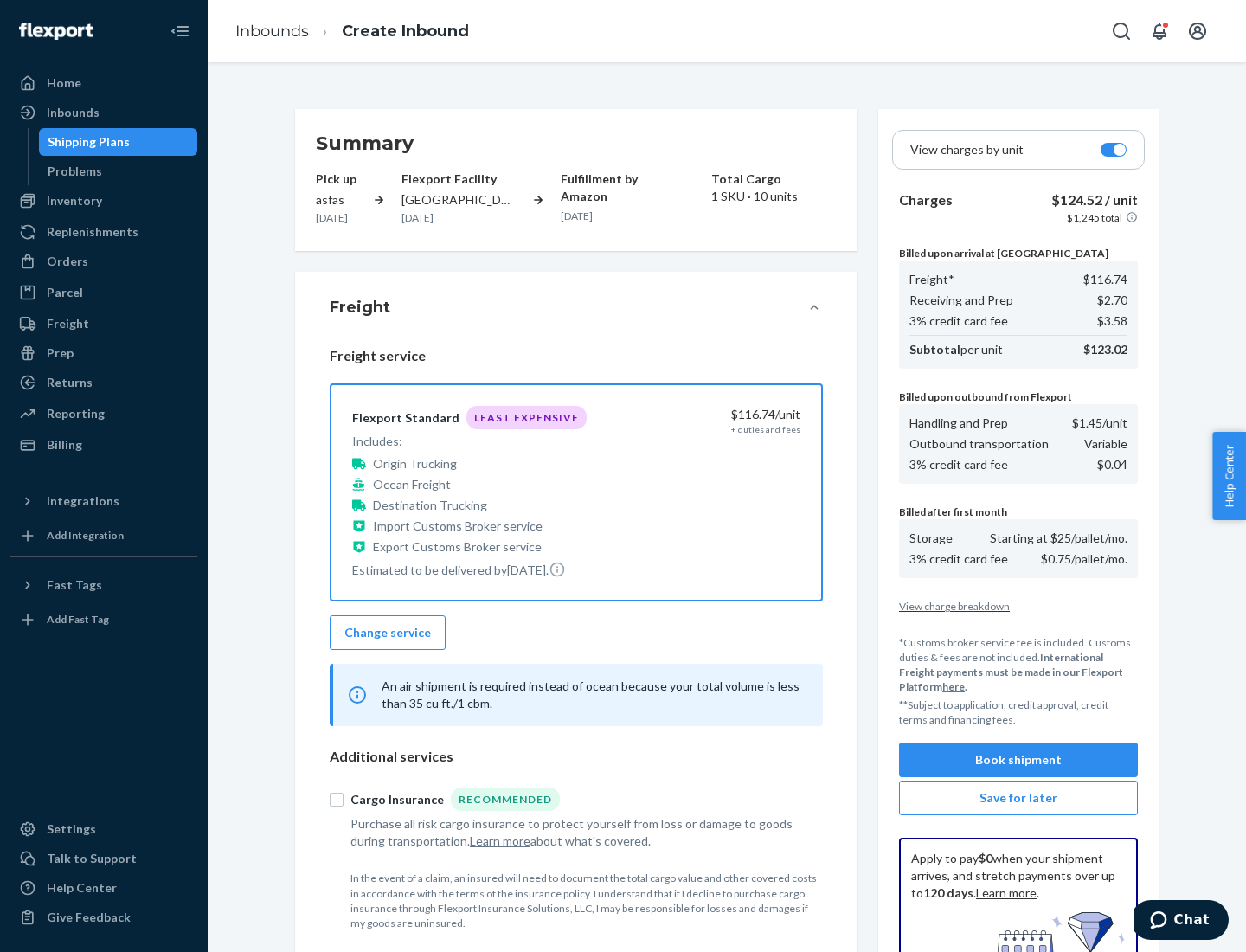
scroll to position [253, 0]
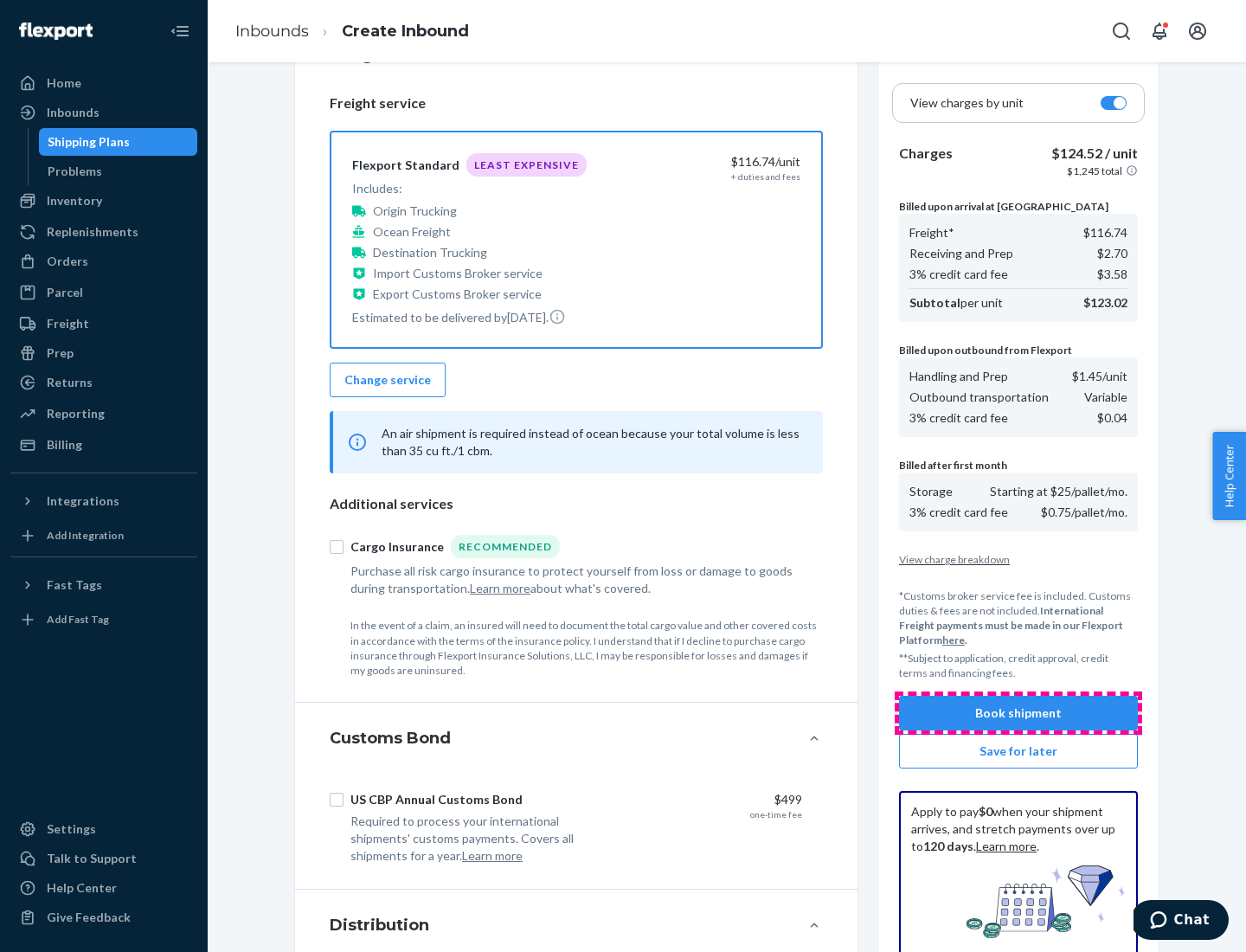
click at [1018, 713] on button "Book shipment" at bounding box center [1018, 713] width 239 height 35
